Goal: Navigation & Orientation: Find specific page/section

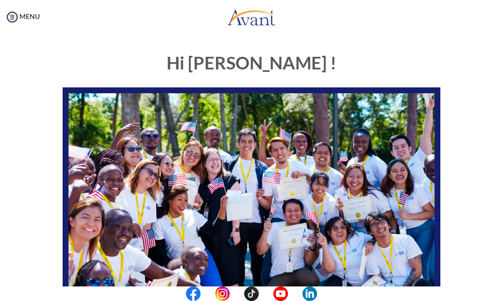
scroll to position [193, 0]
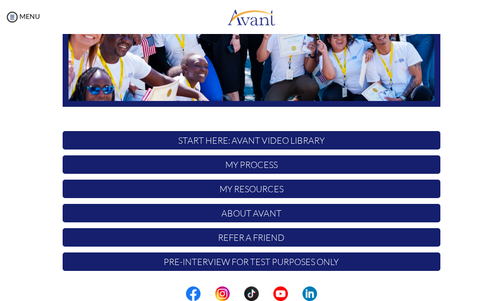
click at [258, 188] on p "My Resources" at bounding box center [251, 188] width 377 height 18
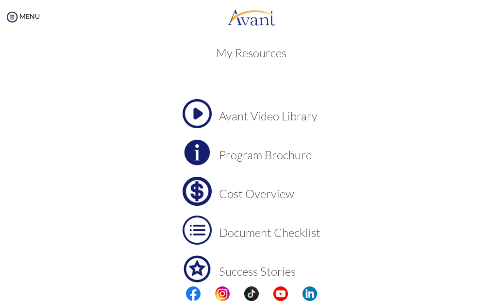
scroll to position [6, 0]
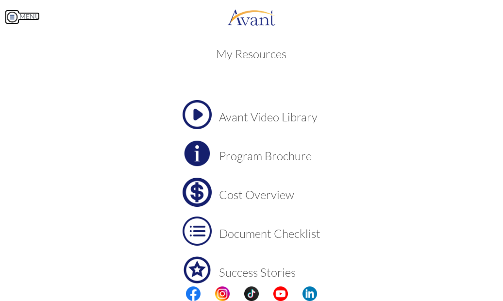
click at [11, 17] on img at bounding box center [12, 17] width 15 height 15
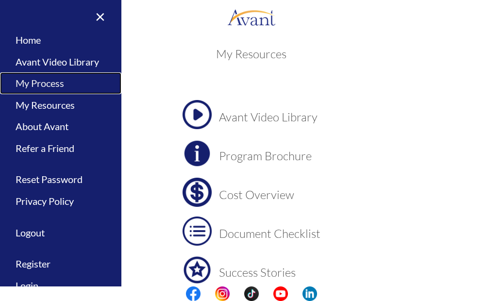
click at [55, 81] on link "My Process" at bounding box center [60, 83] width 121 height 22
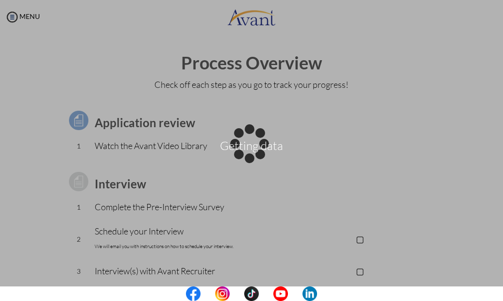
click at [244, 144] on div "Getting data" at bounding box center [251, 151] width 14 height 14
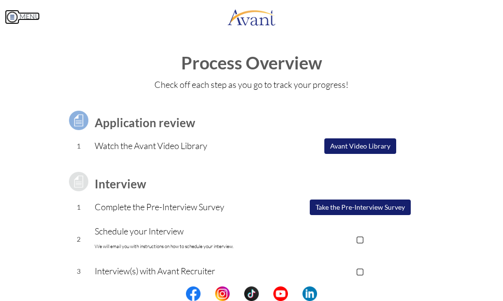
click at [14, 15] on img at bounding box center [12, 17] width 15 height 15
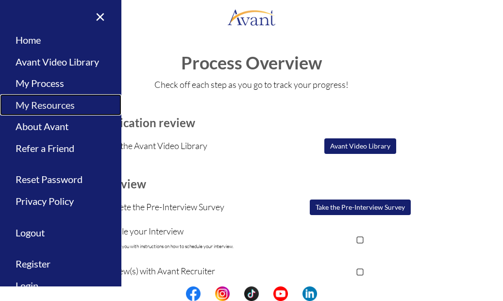
click at [49, 110] on link "My Resources" at bounding box center [60, 105] width 121 height 22
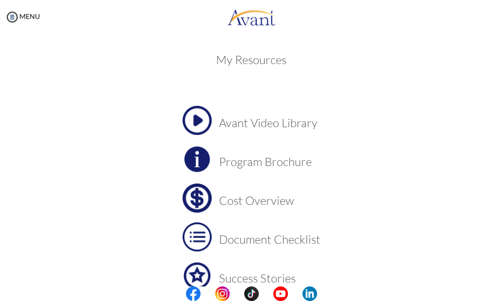
scroll to position [91, 0]
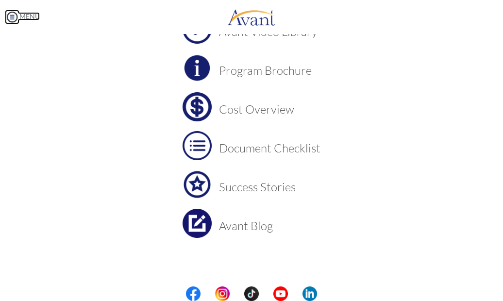
click at [13, 21] on img at bounding box center [12, 17] width 15 height 15
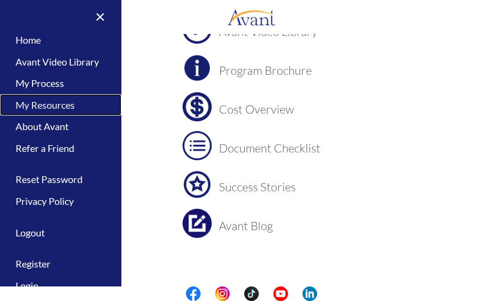
click at [38, 109] on link "My Resources" at bounding box center [60, 105] width 121 height 22
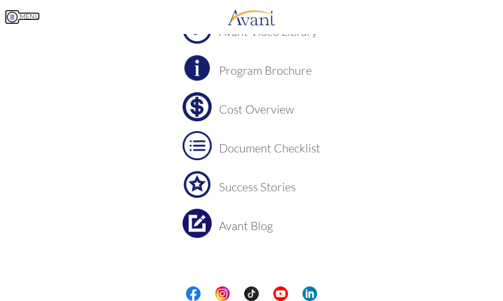
click at [9, 22] on img at bounding box center [12, 17] width 15 height 15
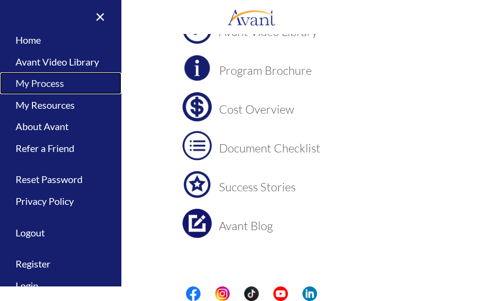
click at [30, 82] on link "My Process" at bounding box center [60, 83] width 121 height 22
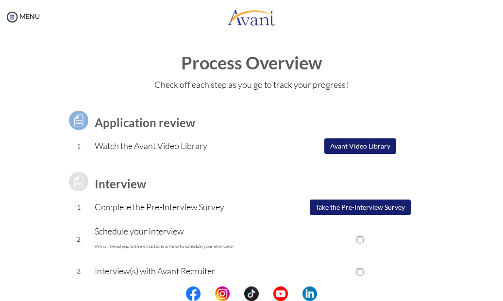
scroll to position [140, 0]
